Goal: Information Seeking & Learning: Stay updated

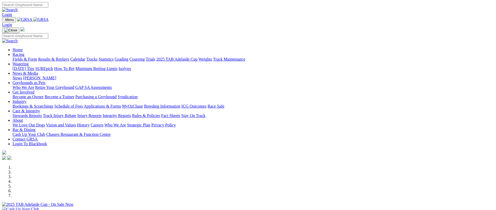
click at [42, 113] on link "Stewards Reports" at bounding box center [27, 115] width 29 height 4
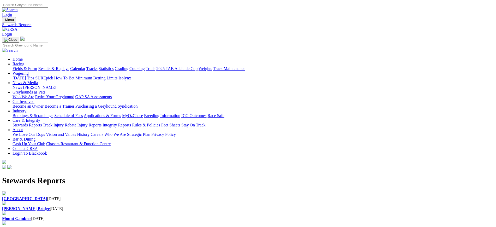
click at [47, 196] on b "[GEOGRAPHIC_DATA]" at bounding box center [24, 198] width 45 height 4
click at [17, 27] on img at bounding box center [9, 29] width 15 height 5
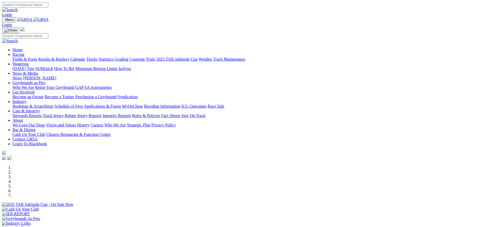
scroll to position [480, 0]
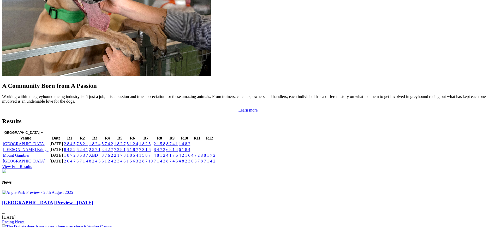
click at [75, 141] on link "2 8 4 5" at bounding box center [69, 143] width 11 height 4
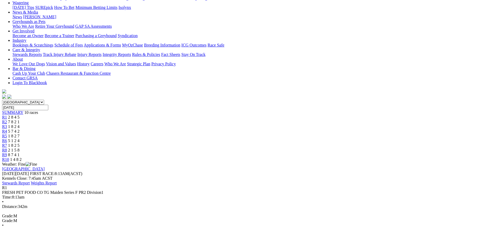
scroll to position [69, 0]
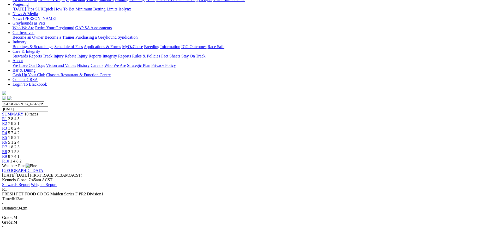
click at [20, 121] on span "7 8 2 1" at bounding box center [13, 123] width 11 height 4
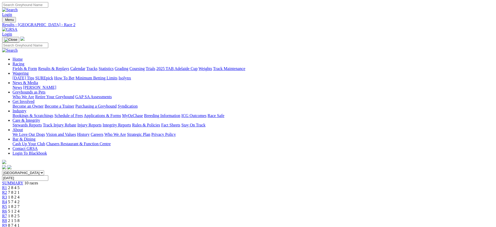
click at [7, 195] on link "R3" at bounding box center [4, 197] width 5 height 4
click at [20, 199] on span "5 7 4 2" at bounding box center [13, 201] width 11 height 4
click at [257, 204] on div "R5 1 8 2 7" at bounding box center [248, 206] width 492 height 5
click at [7, 209] on span "R6" at bounding box center [4, 211] width 5 height 4
click at [7, 213] on link "R7" at bounding box center [4, 215] width 5 height 4
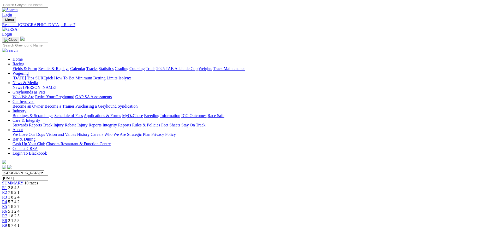
click at [7, 218] on span "R8" at bounding box center [4, 220] width 5 height 4
click at [370, 223] on div "R9 8 7 4 1" at bounding box center [248, 225] width 492 height 5
click at [22, 226] on span "1 4 8 2" at bounding box center [15, 229] width 11 height 4
click at [34, 76] on link "[DATE] Tips" at bounding box center [24, 78] width 22 height 4
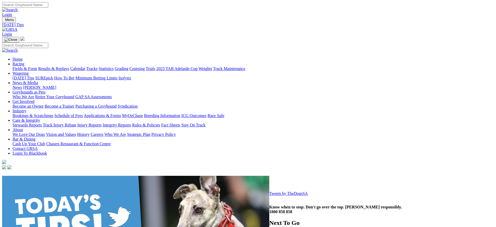
click at [22, 85] on link "News" at bounding box center [17, 87] width 9 height 4
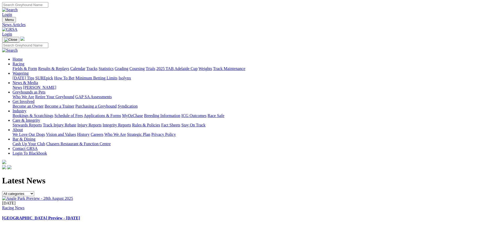
click at [73, 196] on img at bounding box center [37, 198] width 71 height 5
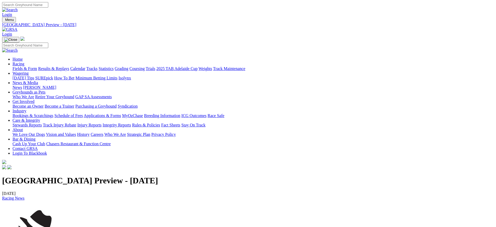
click at [206, 113] on link "ICG Outcomes" at bounding box center [193, 115] width 25 height 4
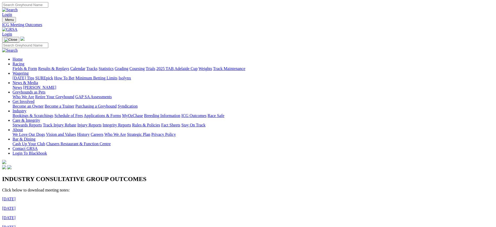
click at [128, 66] on link "Grading" at bounding box center [122, 68] width 14 height 4
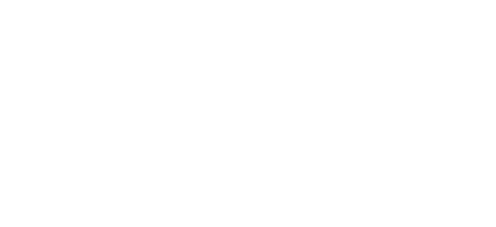
scroll to position [732, 0]
